Goal: Book appointment/travel/reservation

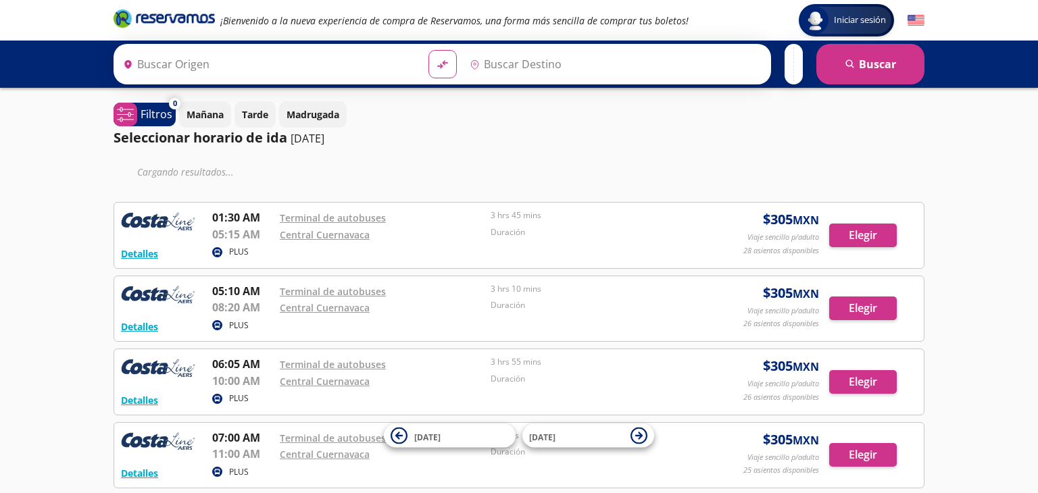
type input "Teloloapan, [GEOGRAPHIC_DATA]"
type input "[GEOGRAPHIC_DATA], [GEOGRAPHIC_DATA]"
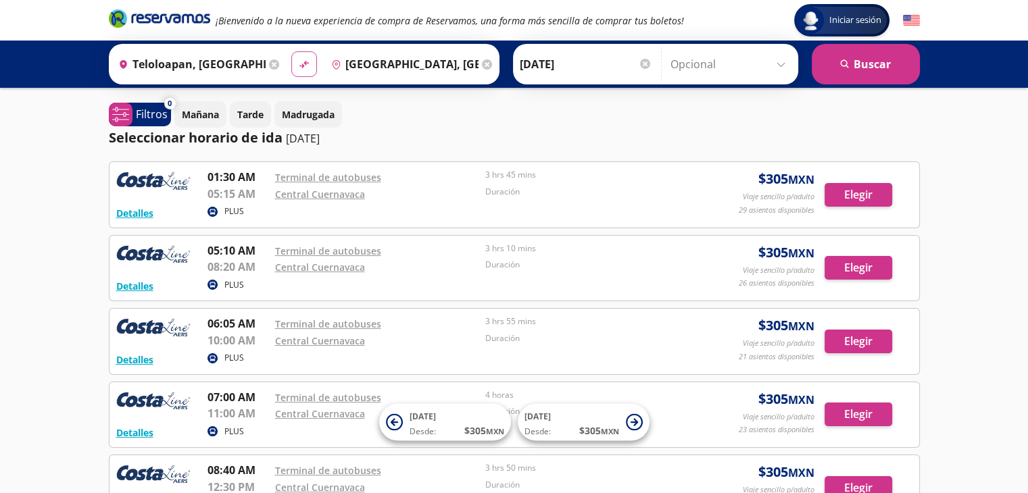
click at [298, 63] on icon "material-symbols:compare-arrows-rounded" at bounding box center [304, 64] width 12 height 13
type input "[GEOGRAPHIC_DATA], [GEOGRAPHIC_DATA]"
type input "Teloloapan, [GEOGRAPHIC_DATA]"
click at [583, 66] on input "[DATE]" at bounding box center [586, 64] width 132 height 34
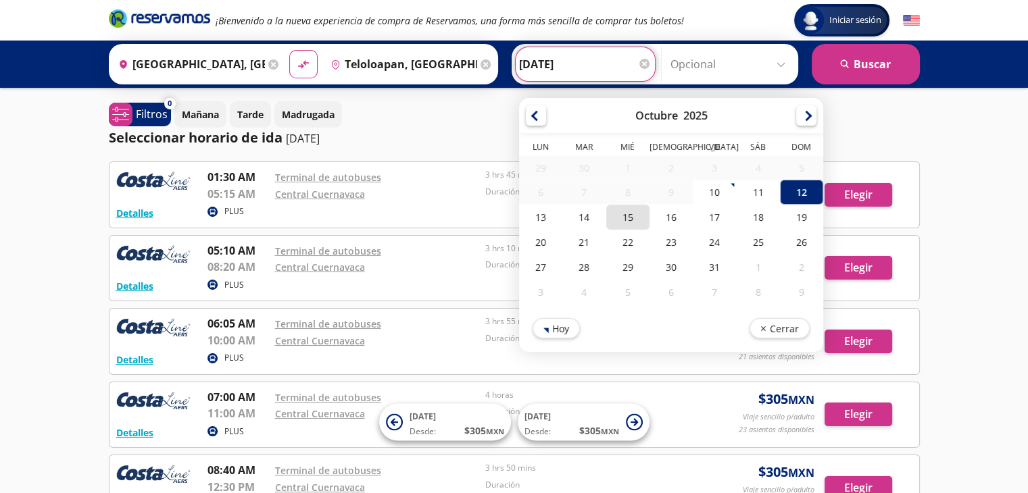
click at [623, 212] on div "15" at bounding box center [627, 217] width 43 height 25
type input "[DATE]"
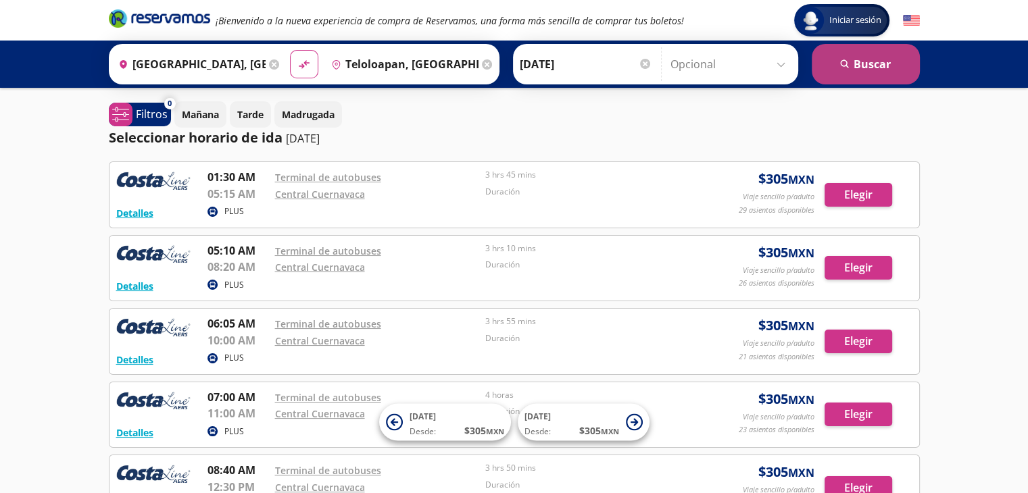
click at [859, 55] on button "search [GEOGRAPHIC_DATA]" at bounding box center [866, 64] width 108 height 41
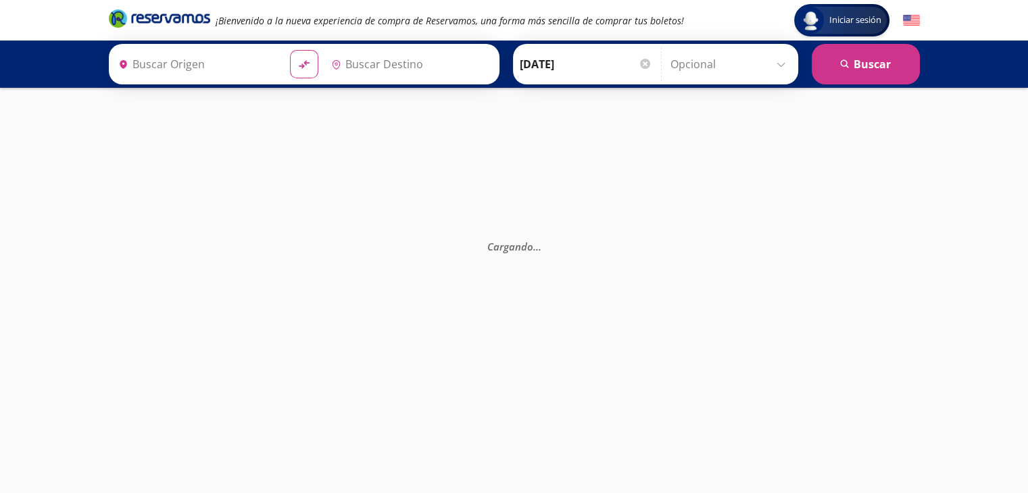
type input "[GEOGRAPHIC_DATA], [GEOGRAPHIC_DATA]"
type input "Teloloapan, [GEOGRAPHIC_DATA]"
